Goal: Transaction & Acquisition: Purchase product/service

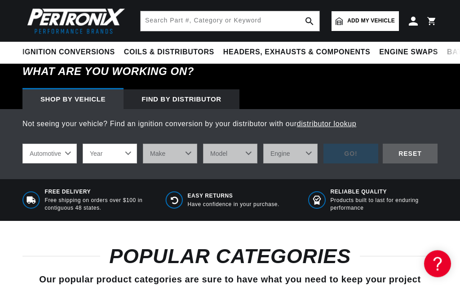
scroll to position [256, 0]
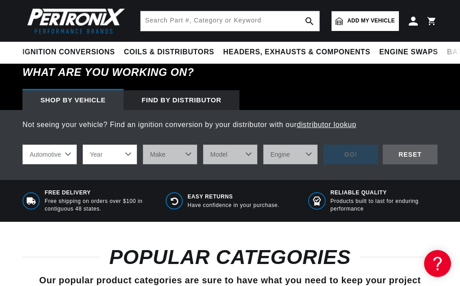
click at [22, 145] on select "Automotive Agricultural Industrial Marine Motorcycle" at bounding box center [49, 155] width 54 height 20
click option "Automotive" at bounding box center [0, 0] width 0 height 0
click at [103, 169] on div "shop by vehicle What are you working on? Automotive Agricultural Industrial Mar…" at bounding box center [229, 155] width 415 height 34
click at [83, 145] on select "Year [DATE] 2021 2020 2019 2018 2017 2016 2015 2014 2013 2012 2011 2010 2009 20…" at bounding box center [110, 155] width 54 height 20
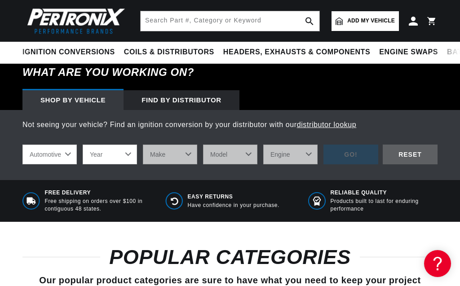
scroll to position [0, 758]
select select "1980"
click option "1980" at bounding box center [0, 0] width 0 height 0
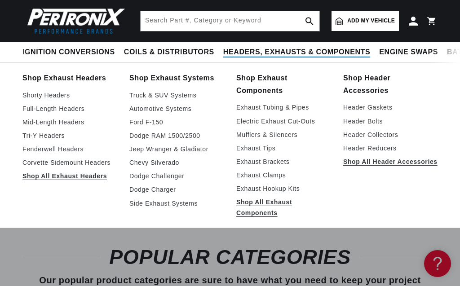
select select "1980"
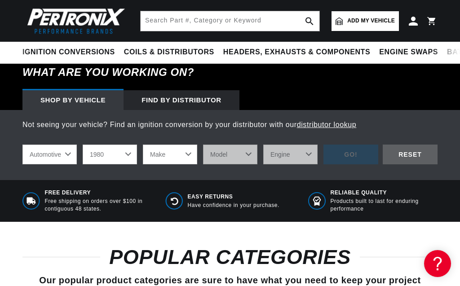
click at [143, 145] on select "Make Alfa Romeo American Motors Audi Avanti Buick Cadillac Checker Chevrolet Ch…" at bounding box center [170, 155] width 54 height 20
select select "Jeep"
click option "Jeep" at bounding box center [0, 0] width 0 height 0
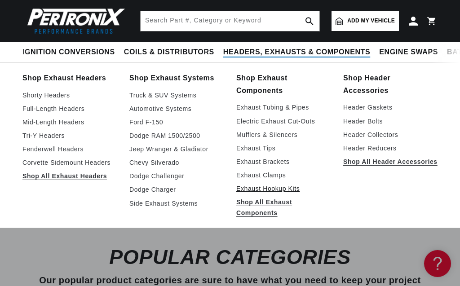
select select "Jeep"
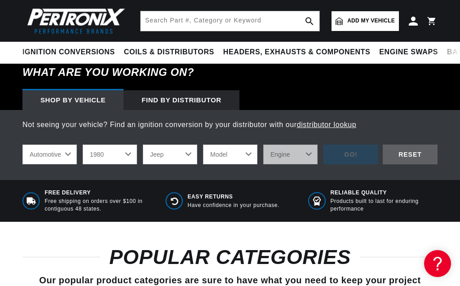
click at [203, 145] on select "Model Cherokee CJ5 CJ7 J10 J20 Wagoneer" at bounding box center [230, 155] width 54 height 20
select select "CJ7"
click option "CJ7" at bounding box center [0, 0] width 0 height 0
select select "CJ7"
click at [263, 145] on select "Engine 4.2L 5.0L" at bounding box center [290, 155] width 54 height 20
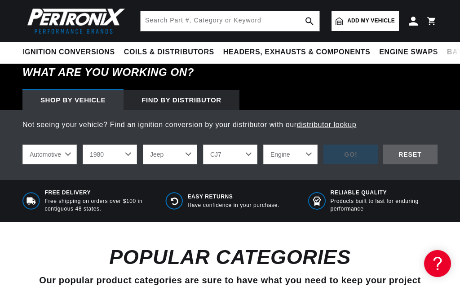
select select "5.0L"
click option "5.0L" at bounding box center [0, 0] width 0 height 0
select select "5.0L"
click at [356, 154] on div "GO!" at bounding box center [350, 155] width 55 height 20
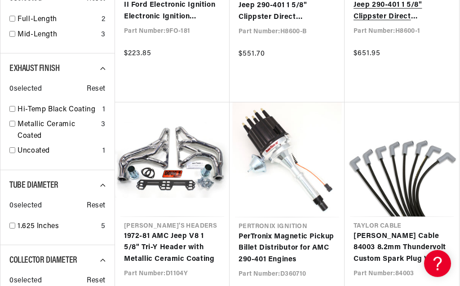
scroll to position [563, 0]
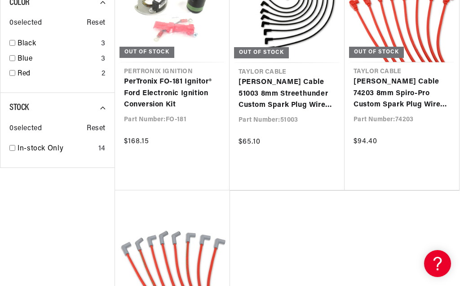
scroll to position [1638, 0]
